Goal: Information Seeking & Learning: Learn about a topic

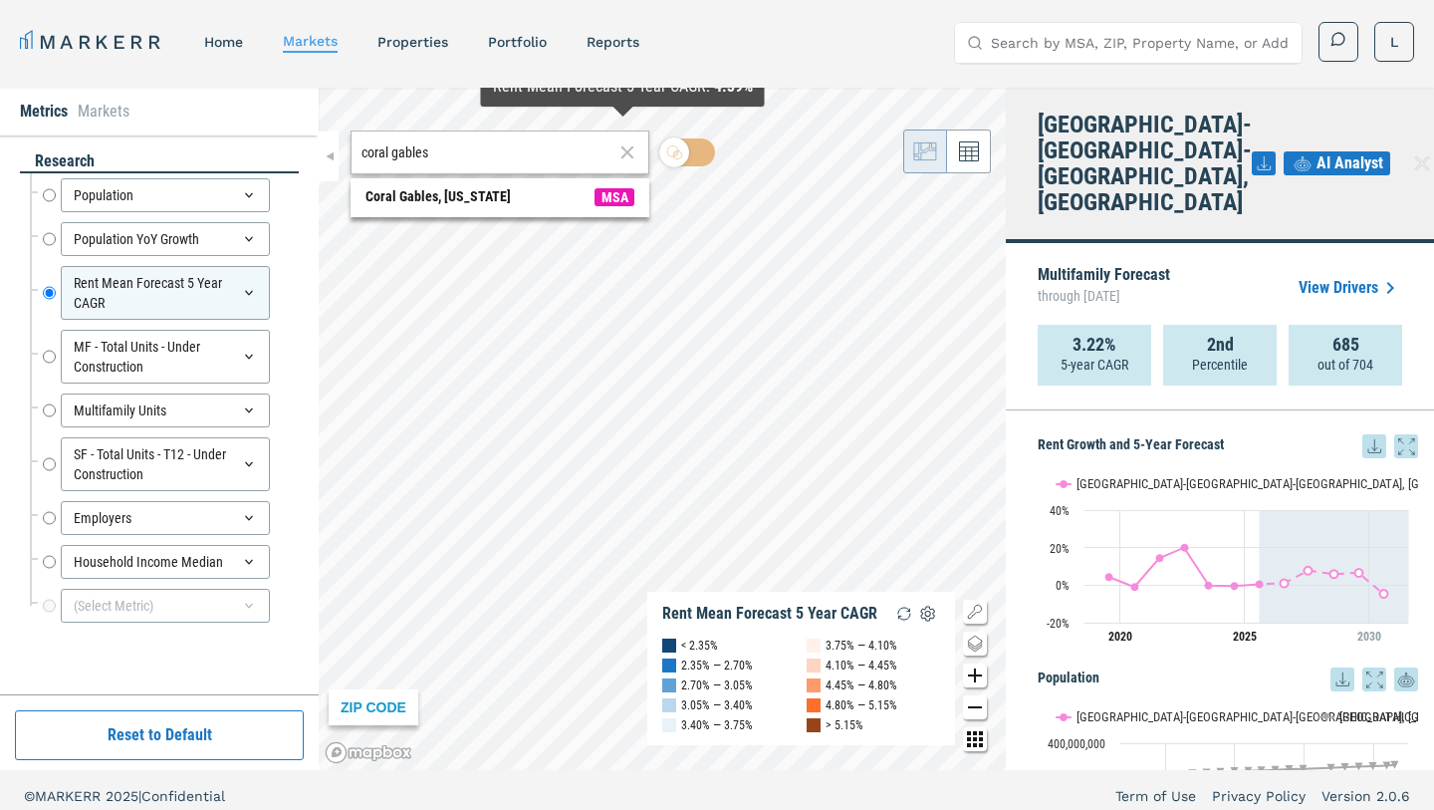
click at [624, 144] on icon at bounding box center [627, 152] width 22 height 24
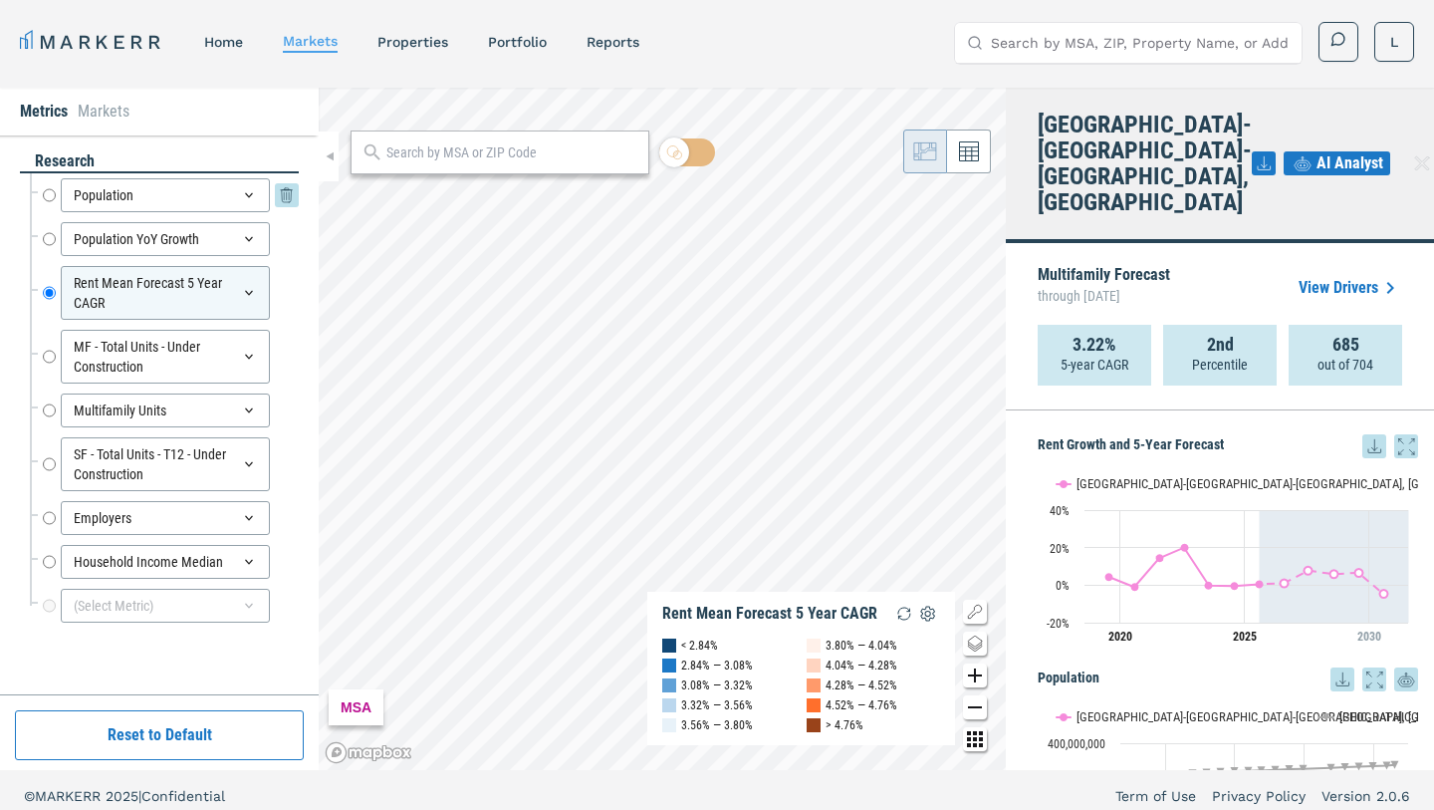
click at [50, 197] on input "Population" at bounding box center [49, 195] width 13 height 34
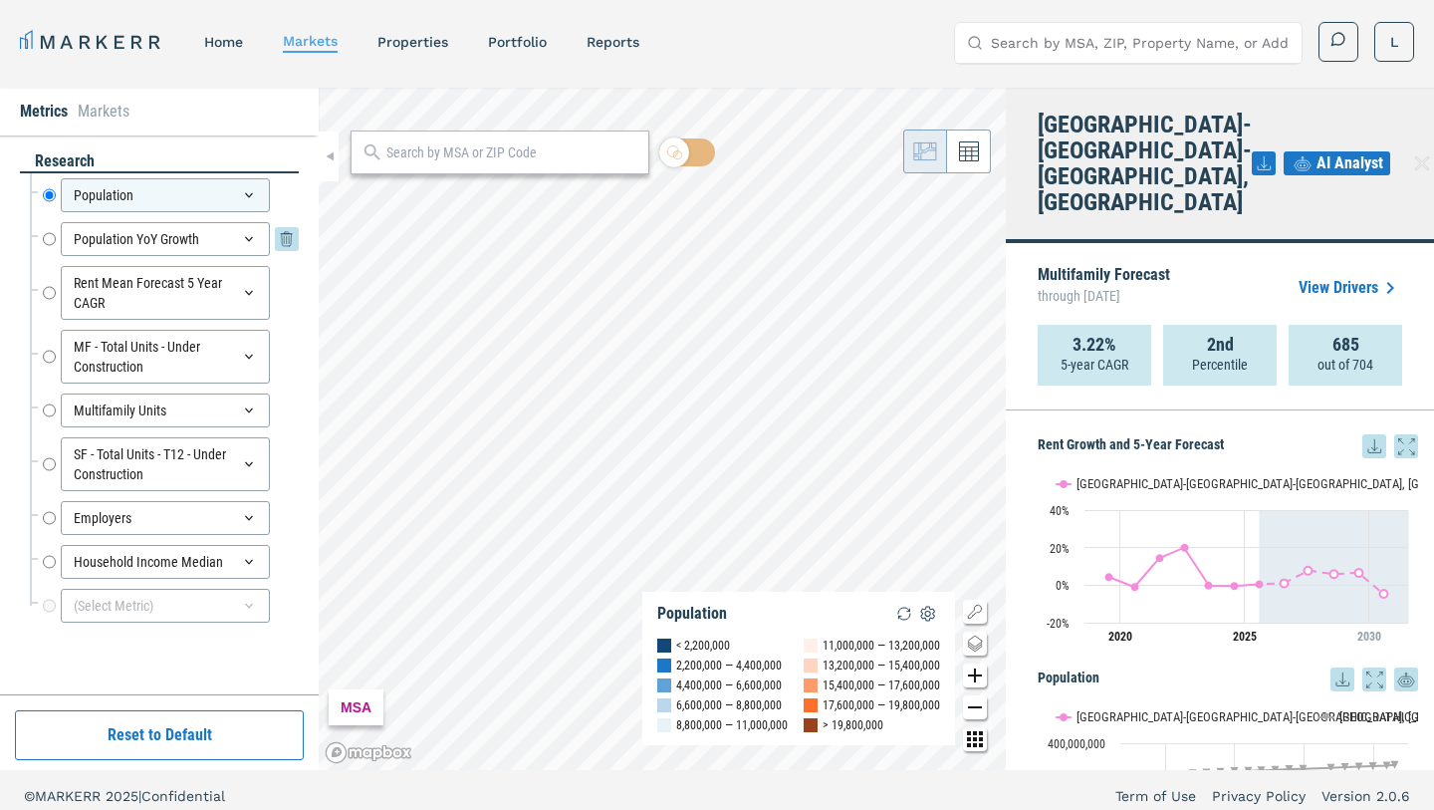
click at [48, 242] on input "Population YoY Growth" at bounding box center [49, 239] width 13 height 34
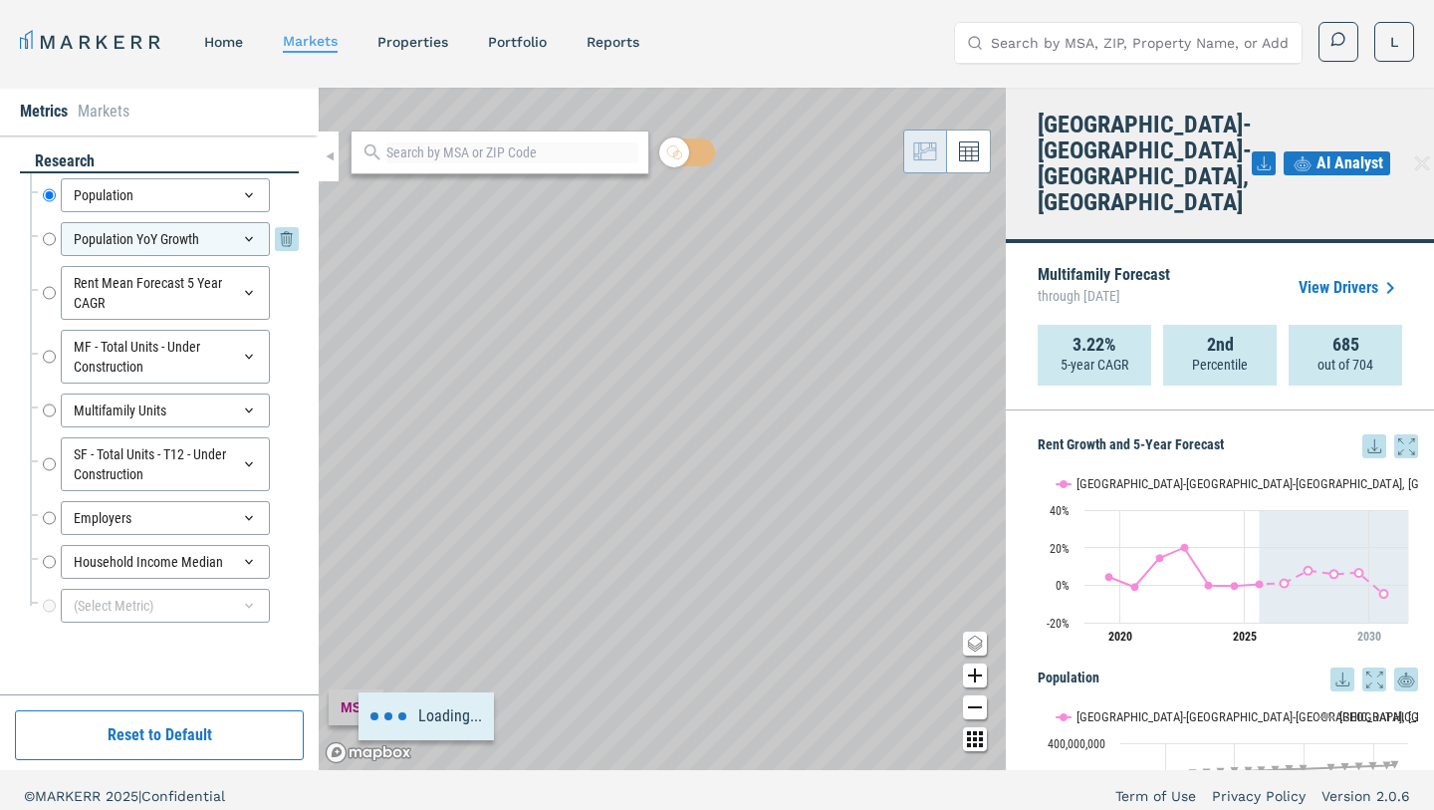
radio input "false"
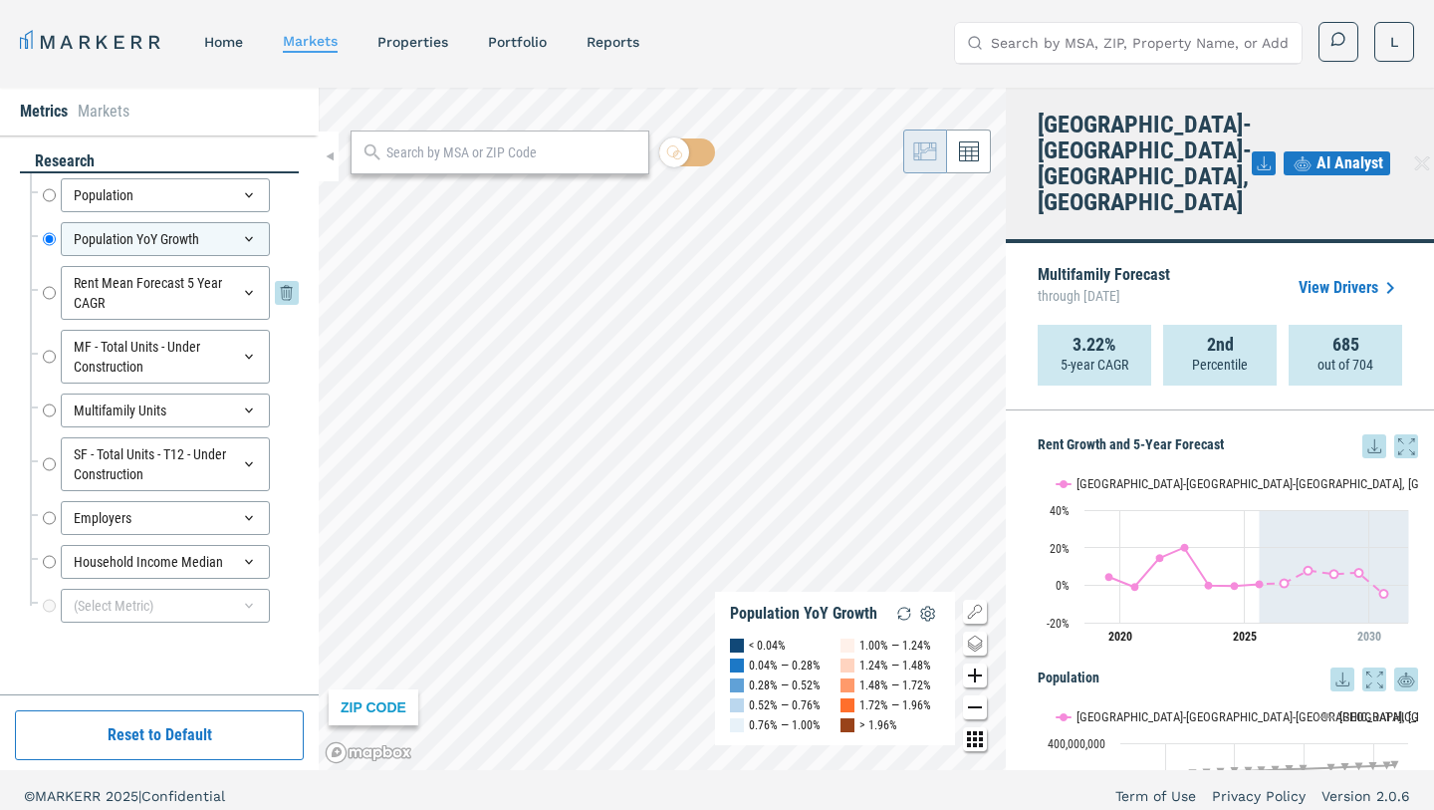
click at [57, 290] on div "Rent Mean Forecast 5 Year CAGR Rent Mean Forecast 5 Year CAGR" at bounding box center [171, 293] width 256 height 54
click at [53, 290] on input "Rent Mean Forecast 5 Year CAGR" at bounding box center [49, 293] width 13 height 54
radio input "false"
radio input "true"
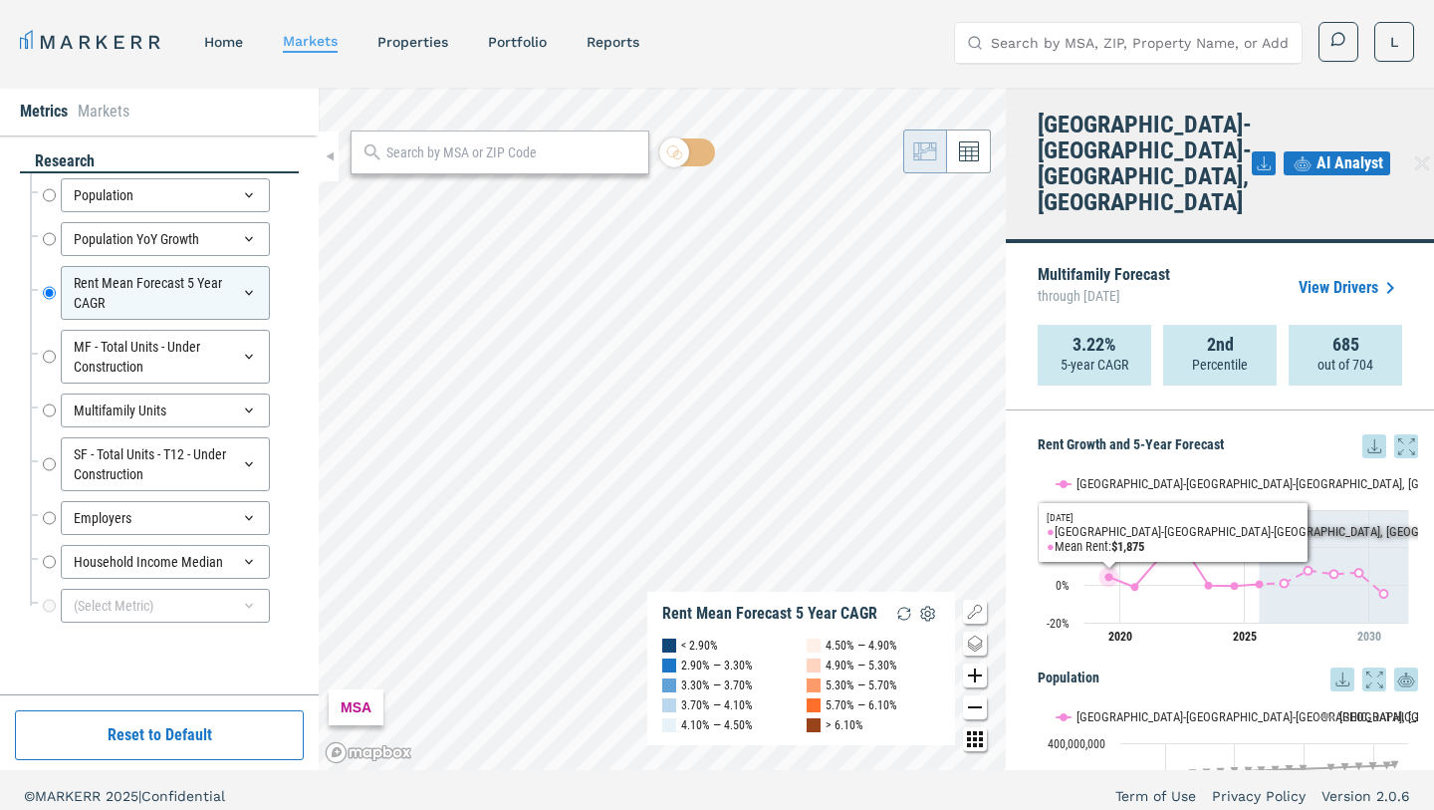
click at [1082, 531] on div "Metrics Markets research Population Population Population YoY Growth Population…" at bounding box center [717, 429] width 1434 height 682
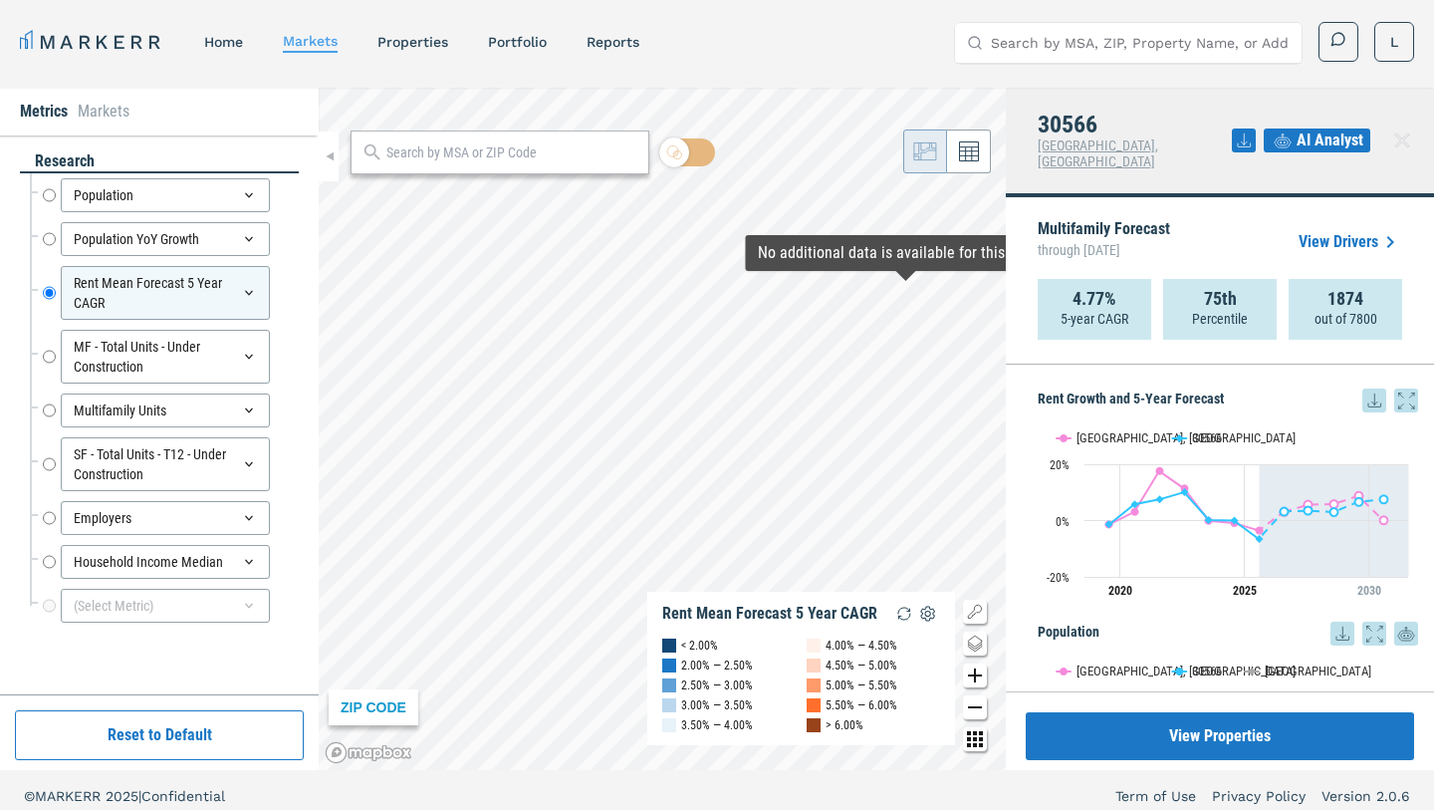
click at [1343, 230] on link "View Drivers" at bounding box center [1351, 242] width 104 height 24
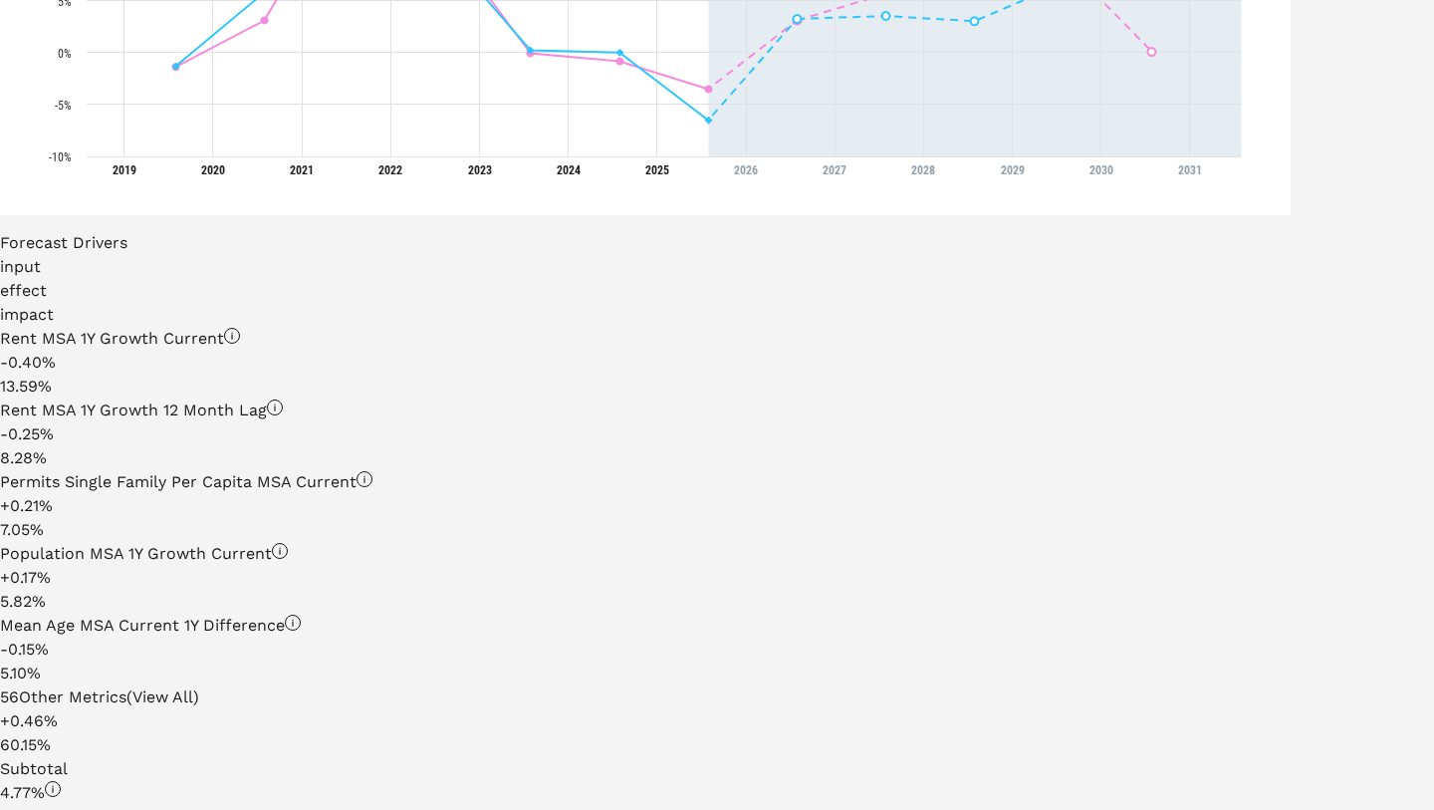
scroll to position [1022, 0]
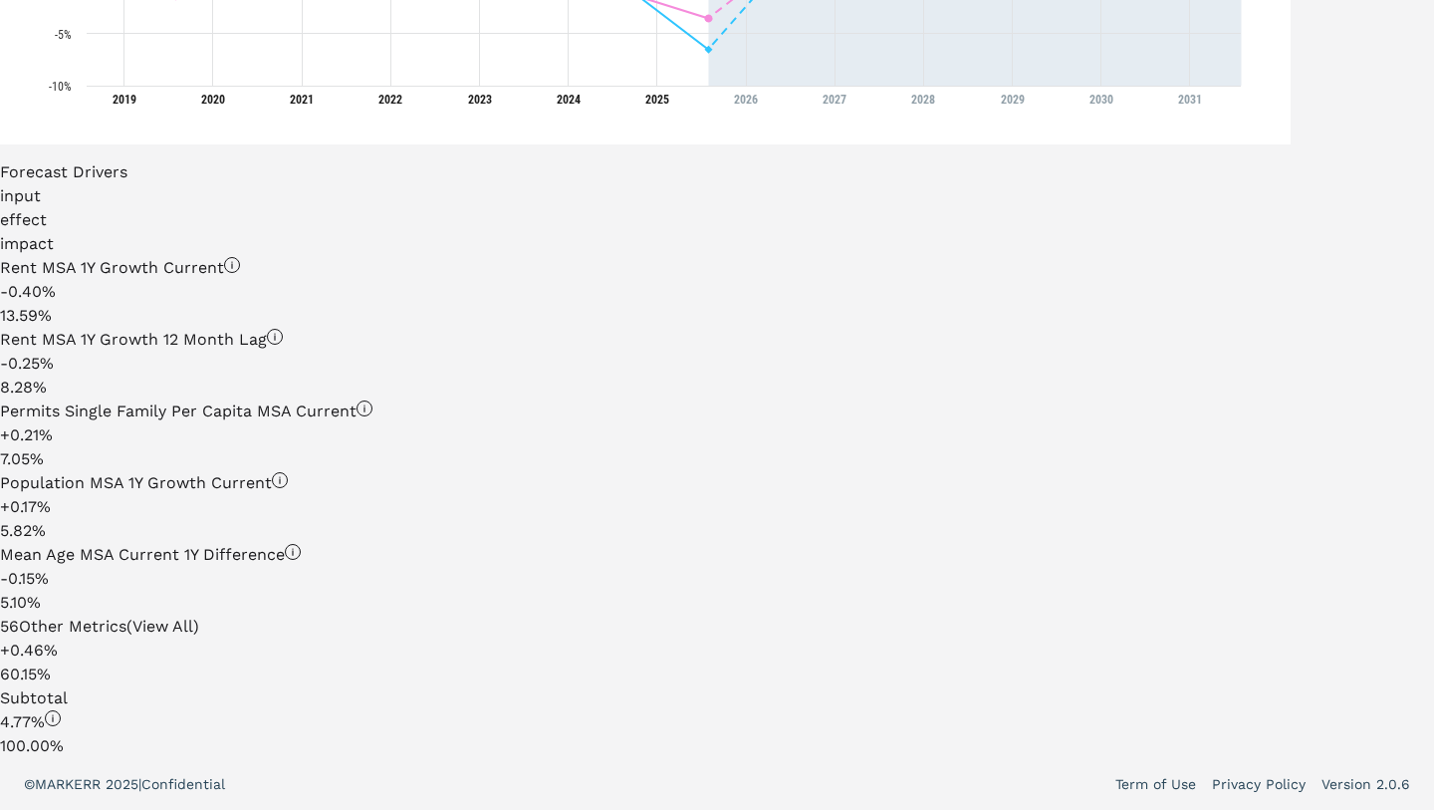
click at [240, 614] on div "56 Other Metrics (View All)" at bounding box center [645, 626] width 1291 height 24
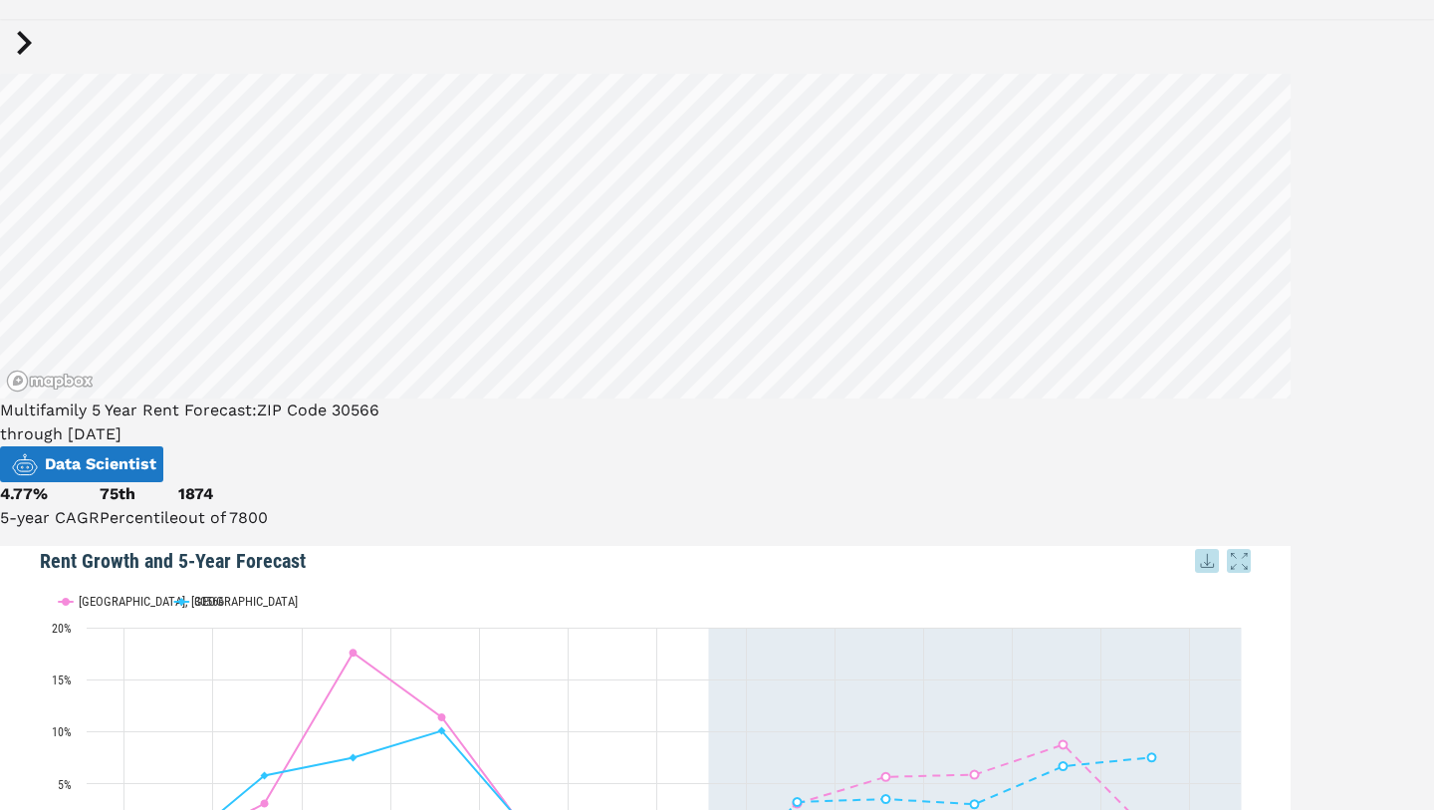
scroll to position [0, 0]
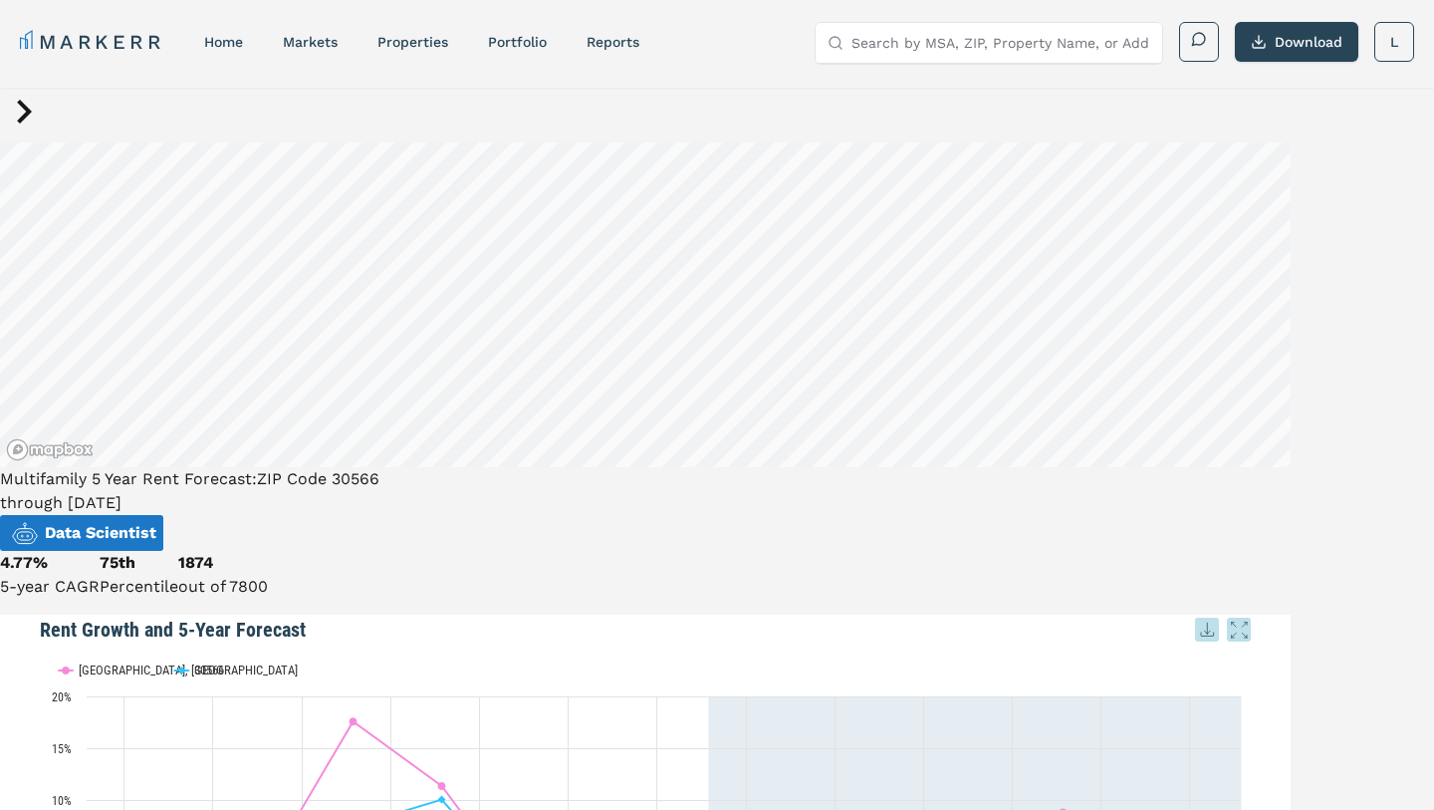
click at [24, 135] on icon at bounding box center [24, 112] width 48 height 48
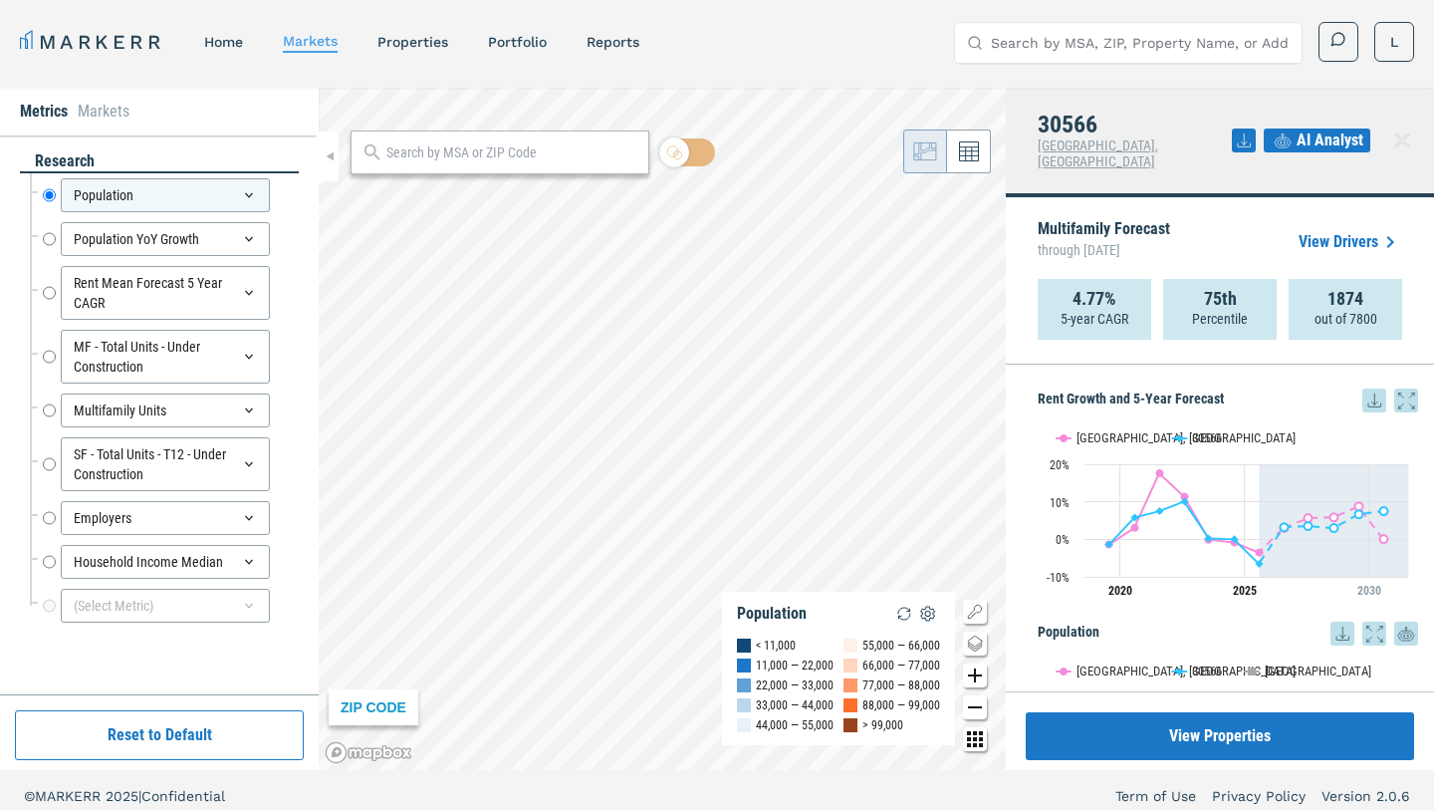
click at [964, 147] on icon at bounding box center [969, 152] width 20 height 20
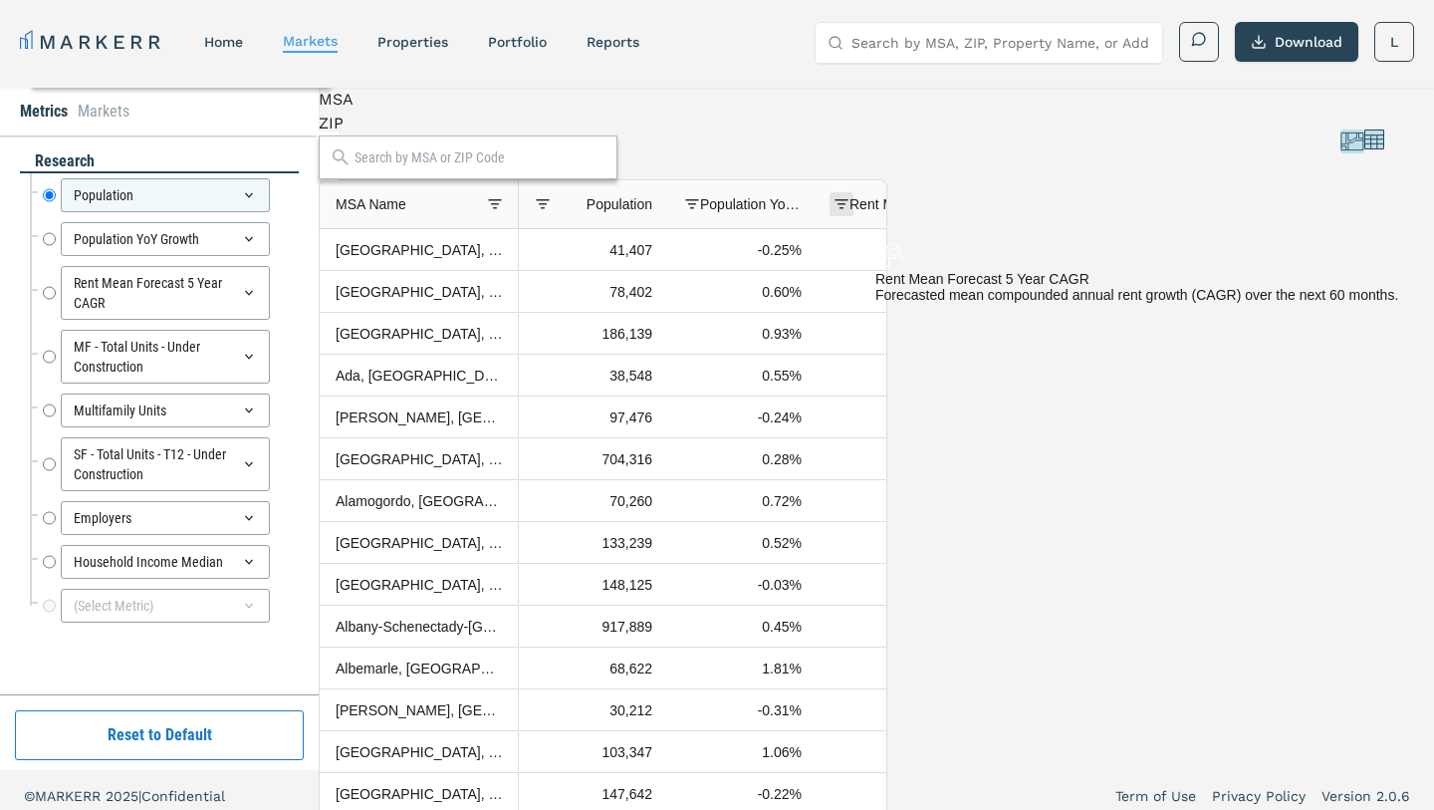
click at [850, 212] on span at bounding box center [842, 204] width 16 height 16
click at [951, 212] on span "Rent Mean Forecast 5 Year CAGR" at bounding box center [901, 204] width 102 height 16
click at [951, 212] on span "Rent Mean Forecast 5 Year CAGR" at bounding box center [912, 204] width 78 height 16
